Goal: Navigation & Orientation: Find specific page/section

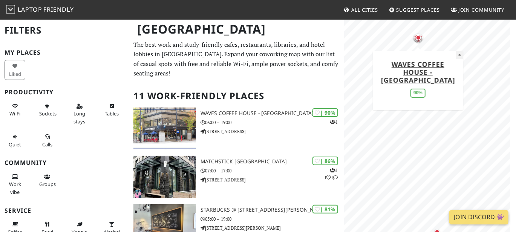
click at [457, 54] on button "×" at bounding box center [459, 55] width 7 height 8
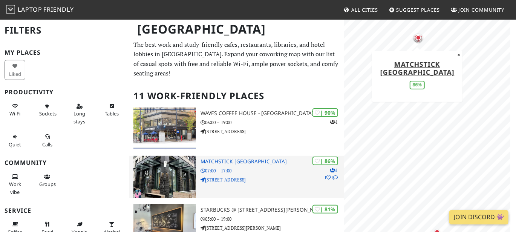
scroll to position [38, 0]
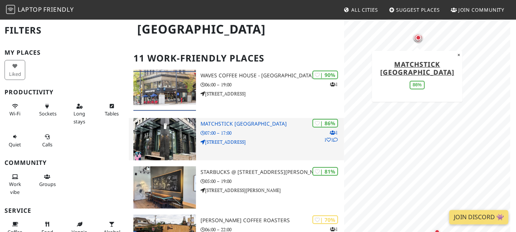
click at [170, 138] on img at bounding box center [164, 139] width 63 height 42
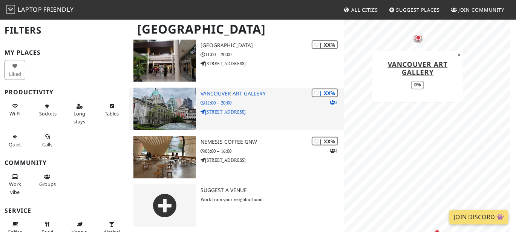
scroll to position [454, 0]
